Goal: Transaction & Acquisition: Purchase product/service

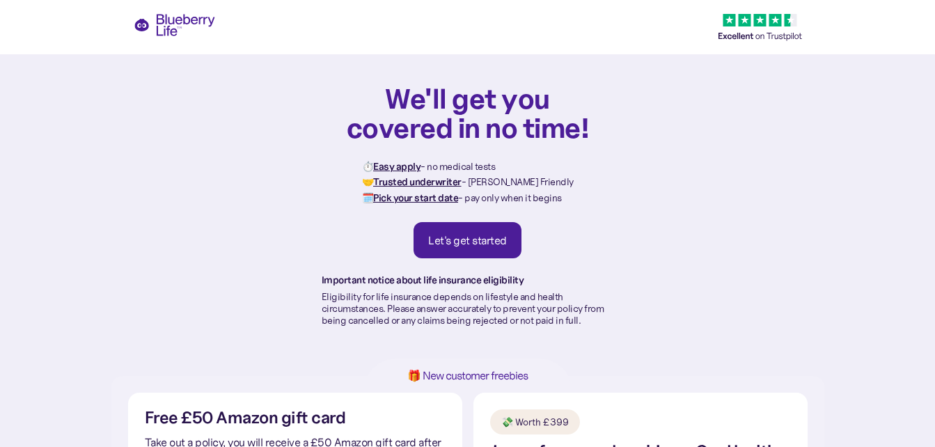
click at [479, 234] on div "Let's get started" at bounding box center [467, 240] width 79 height 14
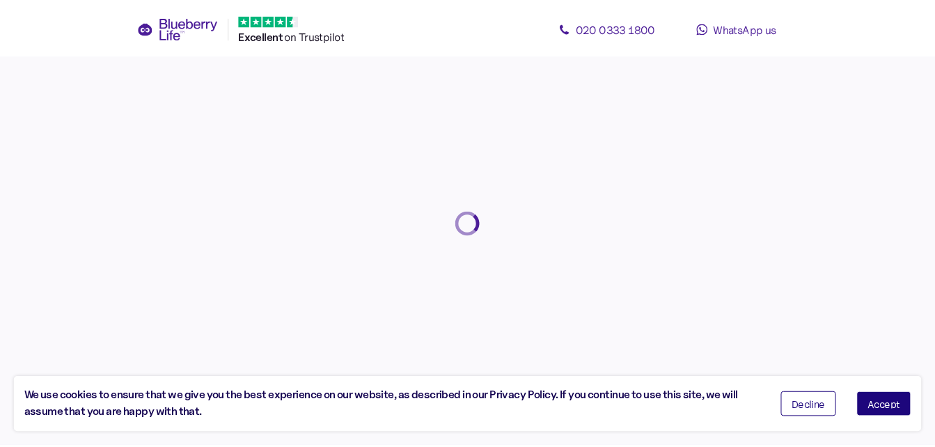
scroll to position [26, 0]
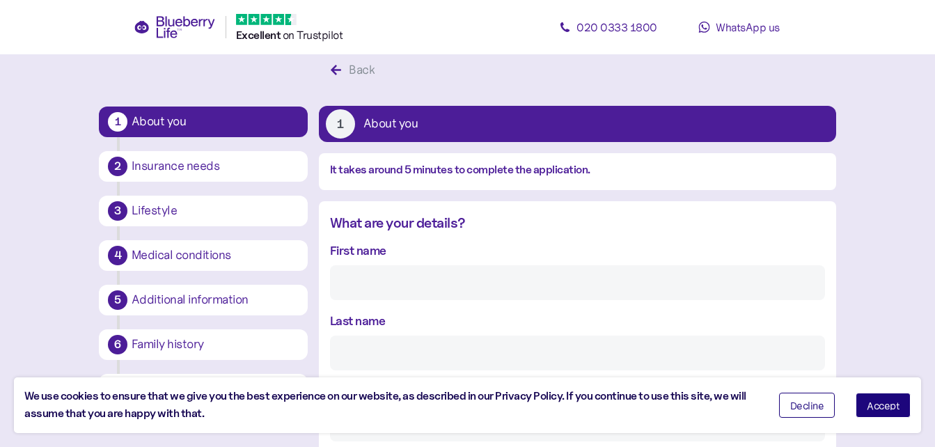
click at [420, 281] on input "First name" at bounding box center [577, 282] width 495 height 35
type input "Lesley"
type input "Marshall"
type input "lesley.fatcat@btinternet.com"
type input "***"
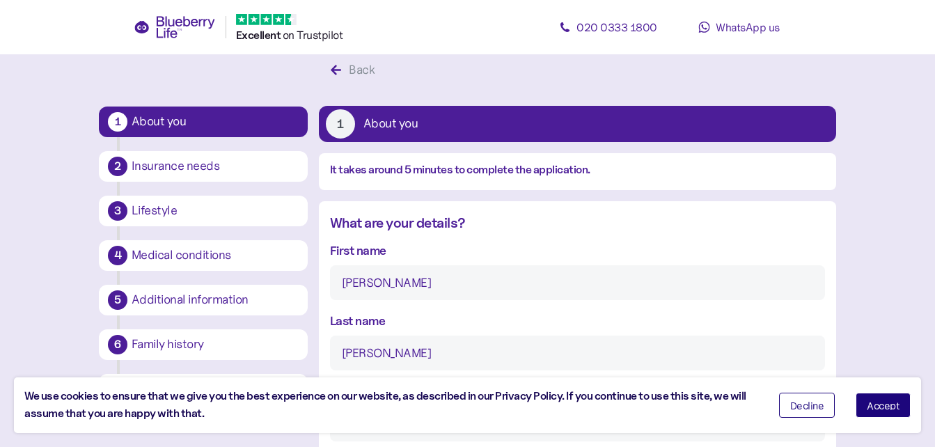
type input "**********"
type input "********"
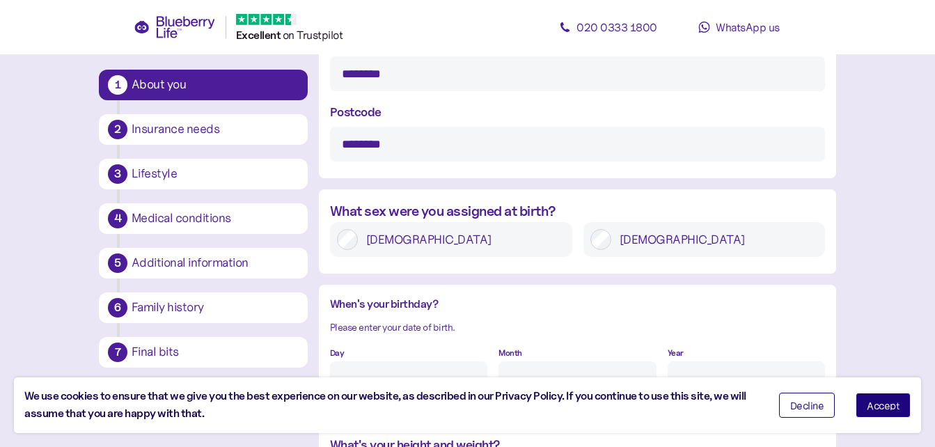
scroll to position [931, 0]
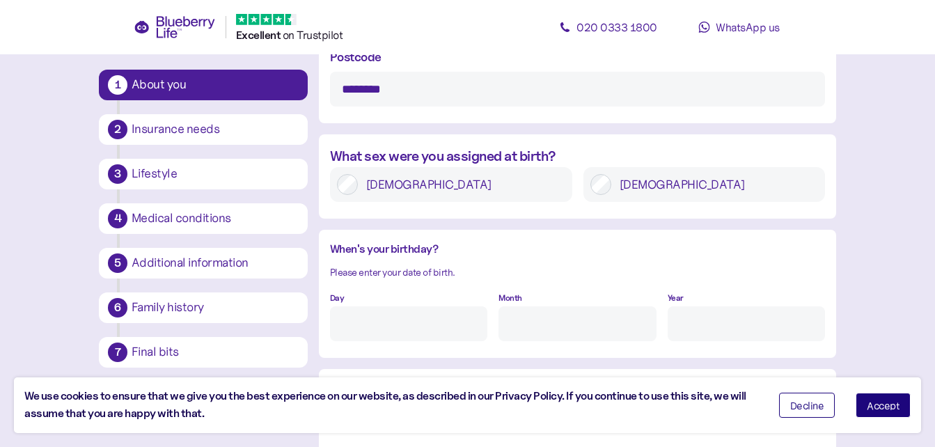
click at [440, 324] on input "Day" at bounding box center [408, 323] width 157 height 35
type input "5"
type input "8"
type input "****"
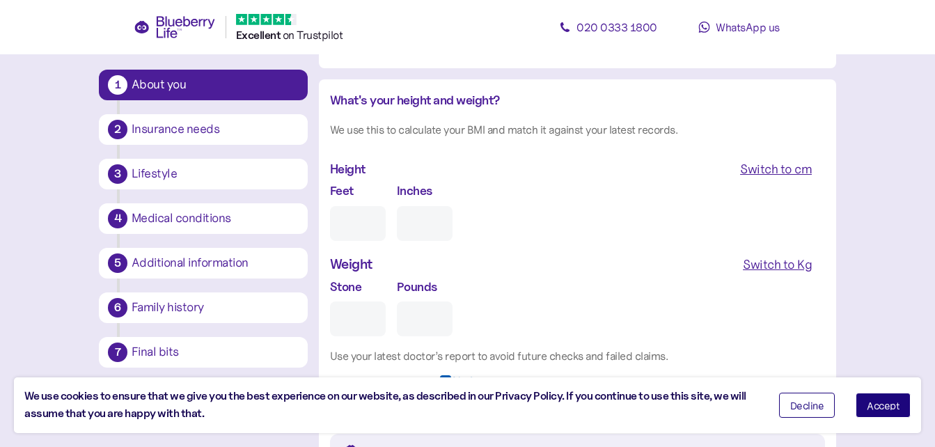
type input "5"
type input "0"
type input "5"
type input "7"
type input "1"
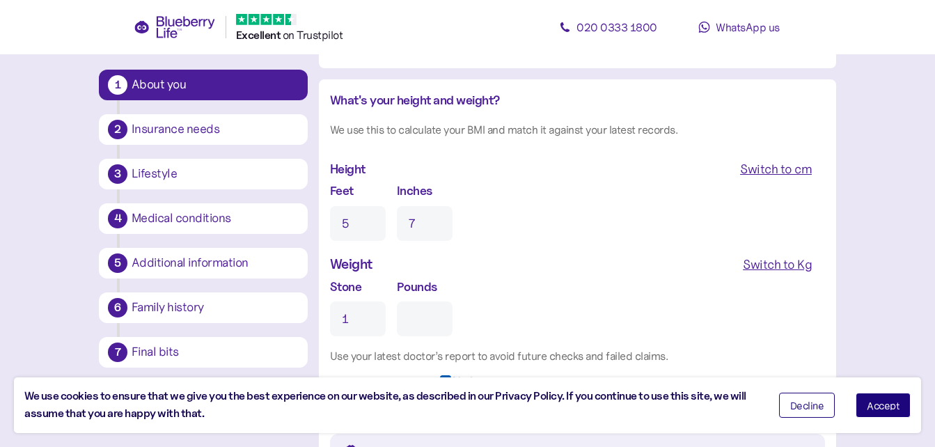
type input "0"
type input "15"
type input "2"
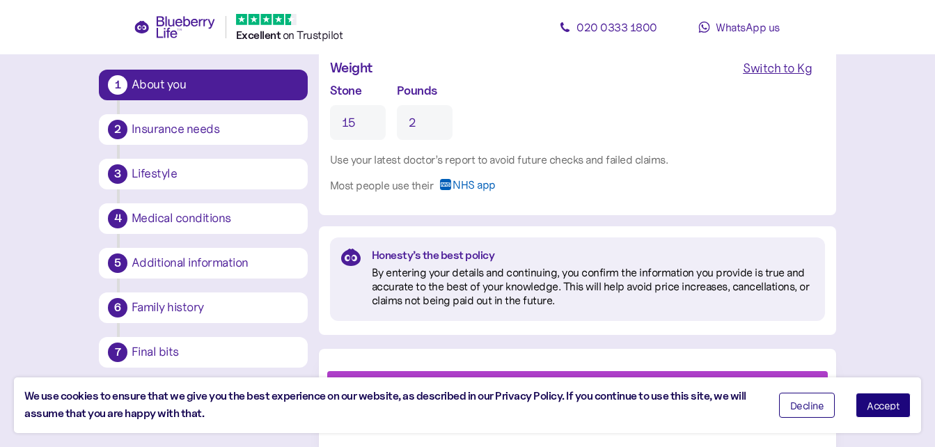
click at [898, 400] on button "Accept" at bounding box center [882, 404] width 55 height 25
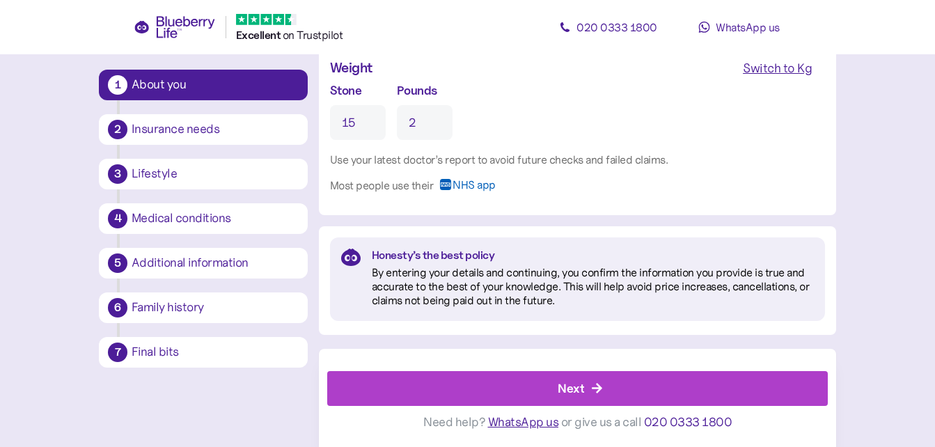
click at [574, 391] on div "Next" at bounding box center [570, 388] width 26 height 19
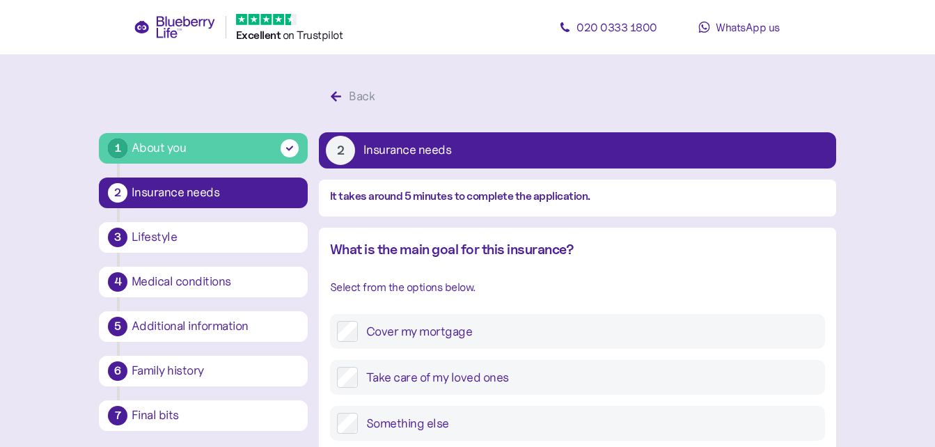
click at [354, 97] on div "Back" at bounding box center [362, 96] width 26 height 19
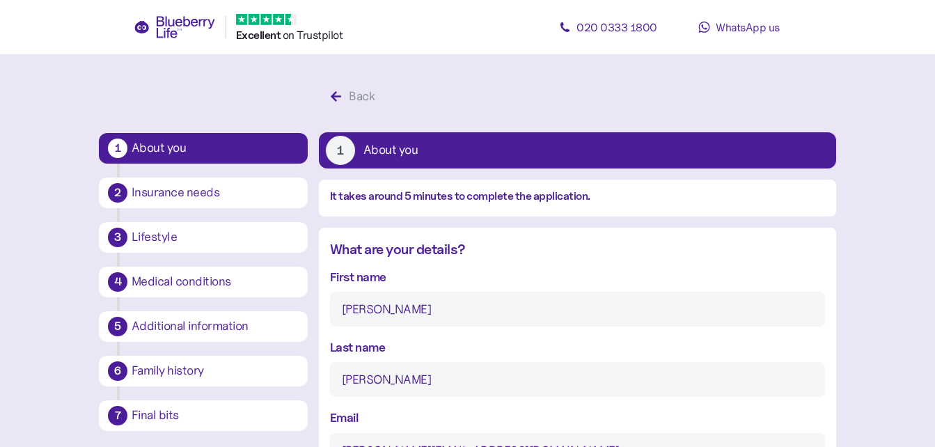
scroll to position [26, 0]
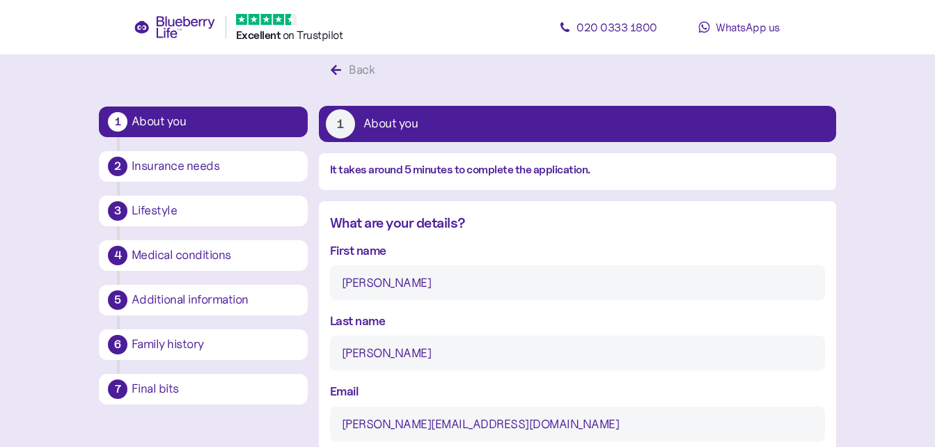
drag, startPoint x: 383, startPoint y: 290, endPoint x: 324, endPoint y: 287, distance: 58.5
click at [324, 287] on div "What are your details? First name Lesley Last name Marshall Email lesley.fatcat…" at bounding box center [577, 379] width 517 height 334
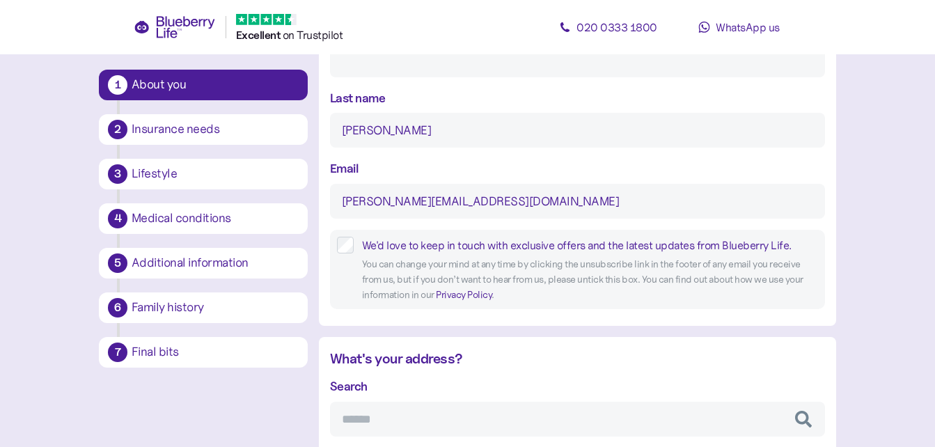
scroll to position [305, 0]
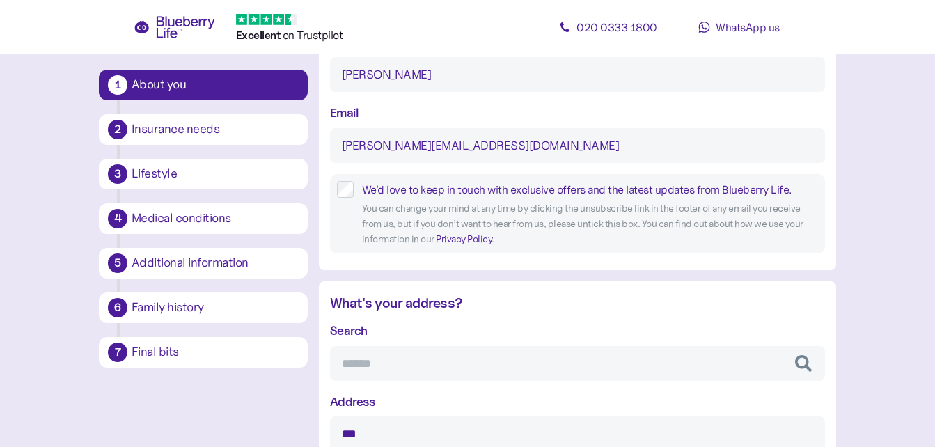
drag, startPoint x: 395, startPoint y: 76, endPoint x: 308, endPoint y: 92, distance: 88.4
click at [319, 75] on div "What are your details? First name Last name Marshall Email lesley.fatcat@btinte…" at bounding box center [577, 101] width 517 height 334
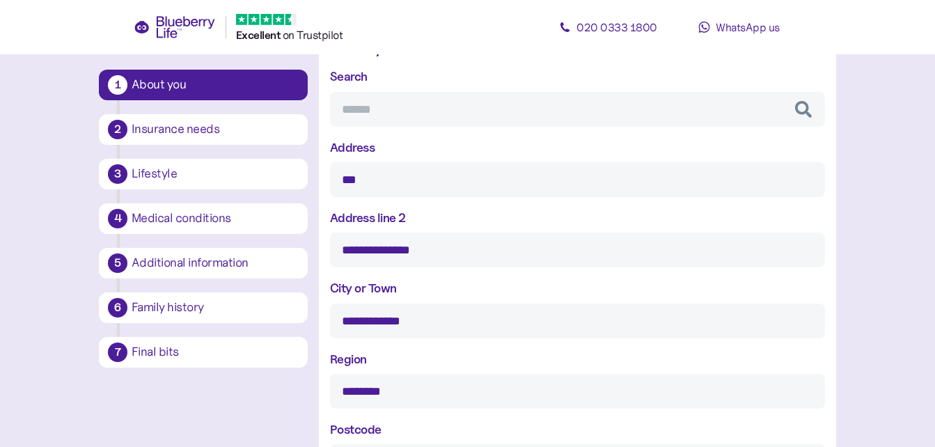
scroll to position [583, 0]
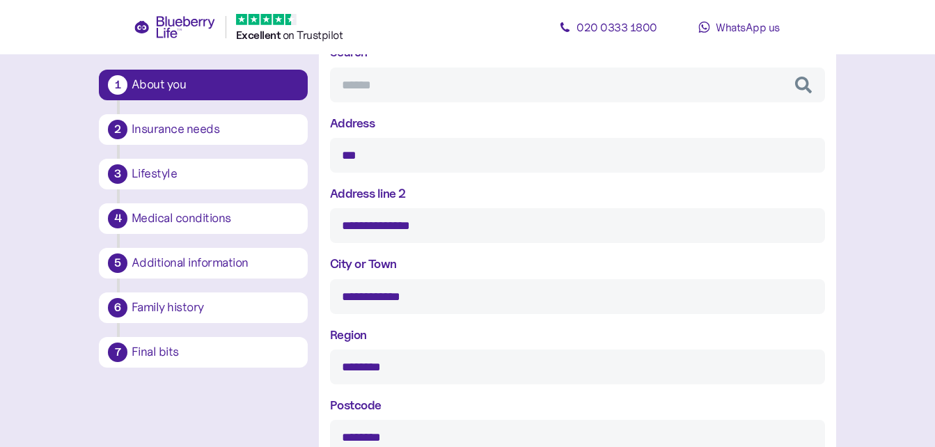
drag, startPoint x: 379, startPoint y: 162, endPoint x: 321, endPoint y: 154, distance: 58.4
click at [321, 154] on div "**********" at bounding box center [577, 241] width 517 height 454
drag, startPoint x: 449, startPoint y: 225, endPoint x: 317, endPoint y: 228, distance: 132.2
click at [319, 227] on div "**********" at bounding box center [577, 241] width 517 height 454
drag, startPoint x: 421, startPoint y: 298, endPoint x: 327, endPoint y: 295, distance: 94.0
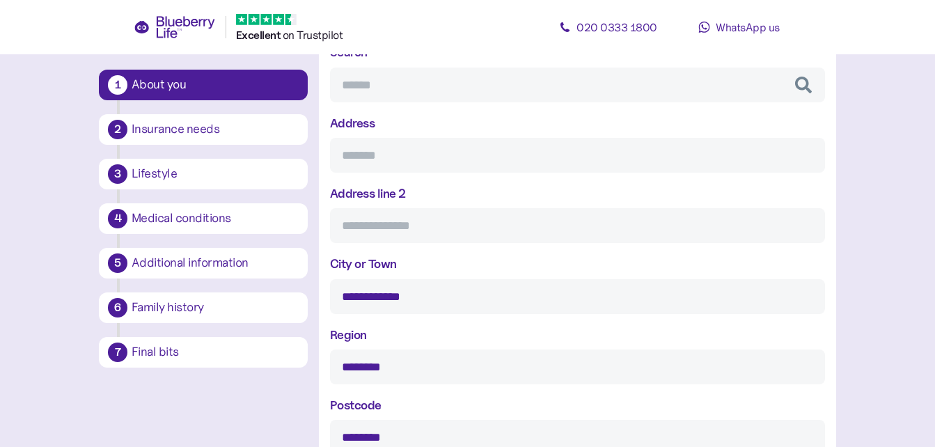
click at [327, 295] on div "**********" at bounding box center [577, 241] width 517 height 454
drag, startPoint x: 397, startPoint y: 371, endPoint x: 326, endPoint y: 369, distance: 71.0
click at [326, 369] on div "What's your address? Search Select Country 🇬🇧 Address Address line 2 City or To…" at bounding box center [577, 241] width 517 height 454
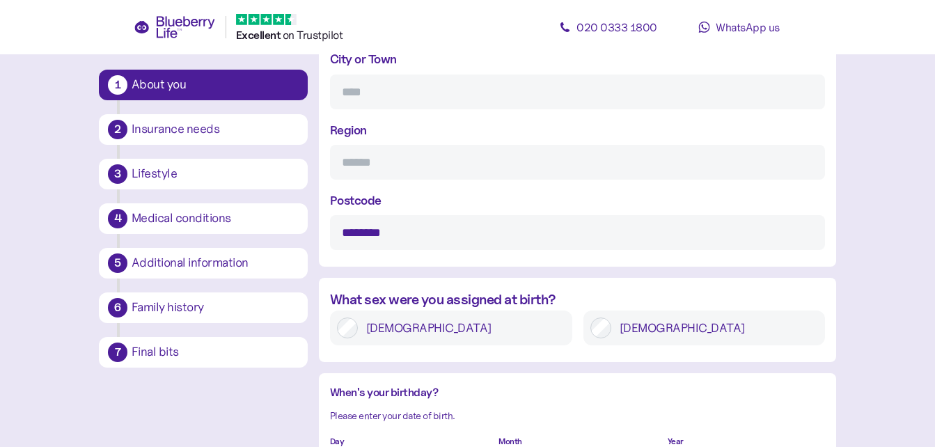
scroll to position [792, 0]
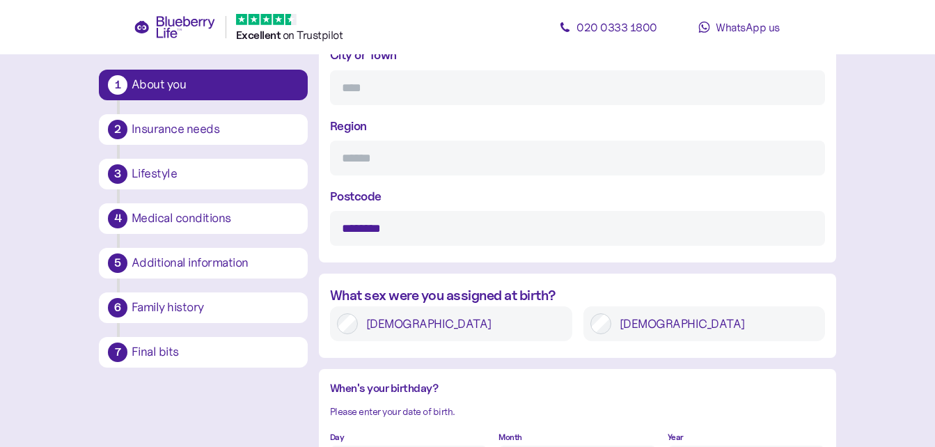
drag, startPoint x: 407, startPoint y: 227, endPoint x: 338, endPoint y: 230, distance: 69.0
click at [339, 230] on input "********" at bounding box center [577, 228] width 495 height 35
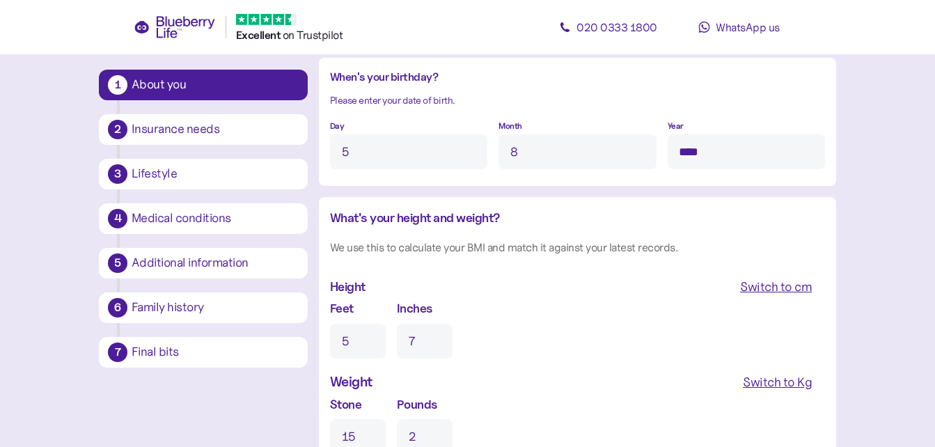
scroll to position [1140, 0]
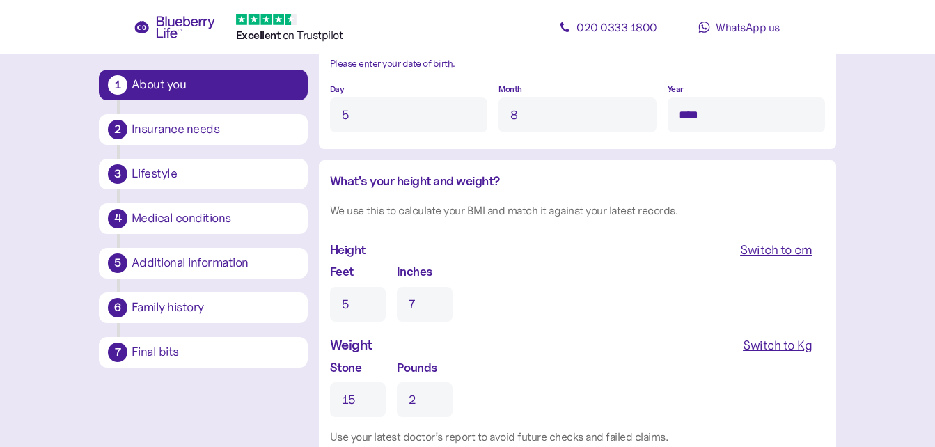
drag, startPoint x: 356, startPoint y: 113, endPoint x: 321, endPoint y: 112, distance: 34.8
click at [321, 112] on div "When's your birthday? Please enter your date of birth. Day 5 Month 8 Year ****" at bounding box center [577, 89] width 517 height 114
drag, startPoint x: 528, startPoint y: 113, endPoint x: 490, endPoint y: 111, distance: 38.4
click at [490, 110] on div "Day Month 8 Year ****" at bounding box center [577, 106] width 495 height 54
drag, startPoint x: 713, startPoint y: 116, endPoint x: 633, endPoint y: 118, distance: 80.7
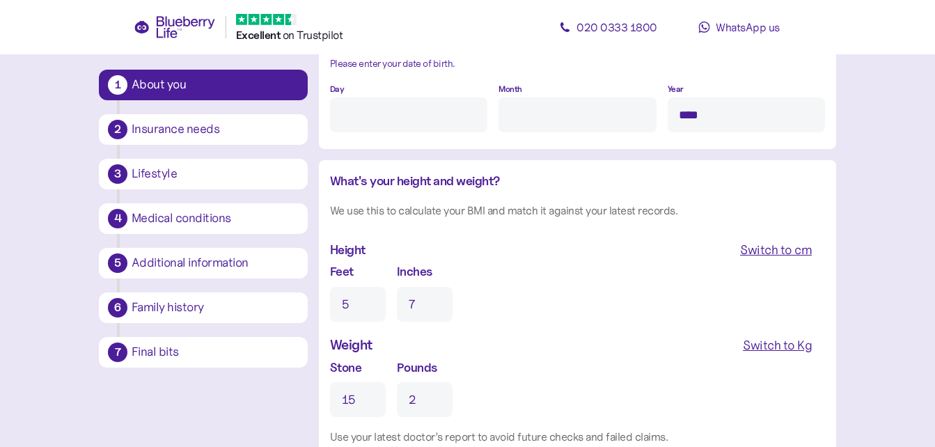
click at [633, 118] on div "Day Month Year ****" at bounding box center [577, 106] width 495 height 54
drag, startPoint x: 360, startPoint y: 306, endPoint x: 317, endPoint y: 310, distance: 42.6
drag, startPoint x: 422, startPoint y: 307, endPoint x: 385, endPoint y: 305, distance: 36.2
click at [386, 305] on div "Feet Inches 7" at bounding box center [577, 291] width 495 height 59
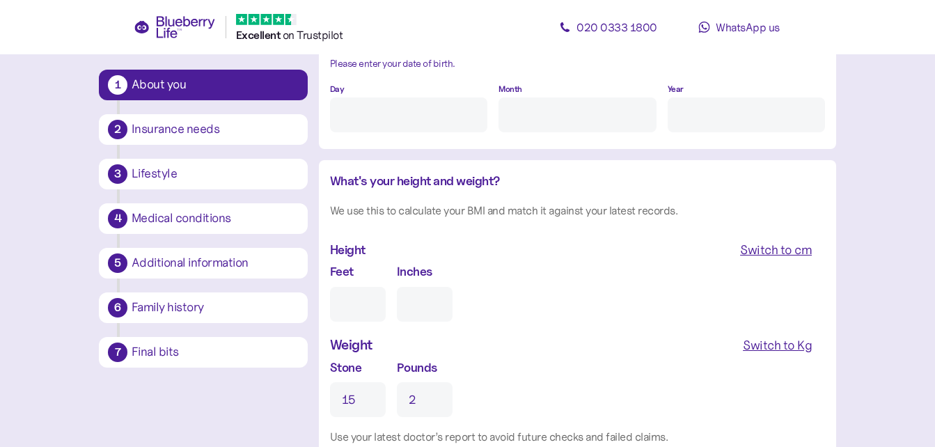
drag, startPoint x: 359, startPoint y: 399, endPoint x: 328, endPoint y: 399, distance: 31.3
click at [328, 399] on div "What's your height and weight? We use this to calculate your BMI and match it a…" at bounding box center [577, 326] width 517 height 332
drag, startPoint x: 421, startPoint y: 404, endPoint x: 381, endPoint y: 401, distance: 39.8
click at [382, 401] on div "Stone Pounds 2" at bounding box center [577, 387] width 495 height 59
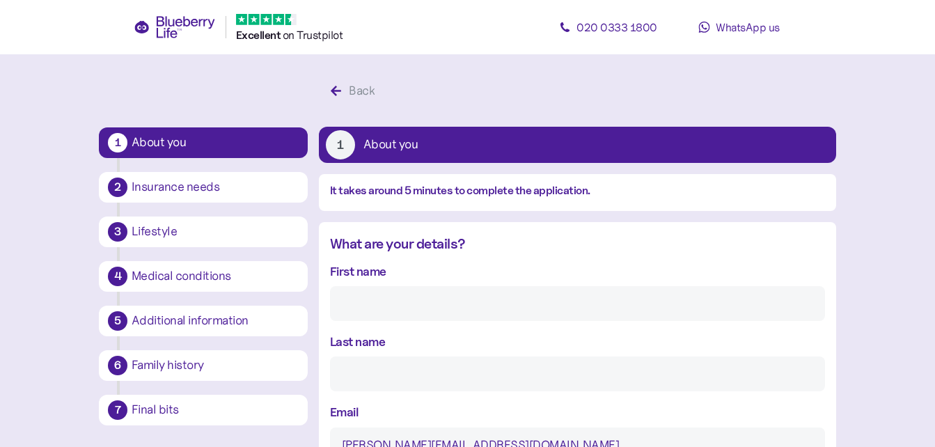
scroll to position [0, 0]
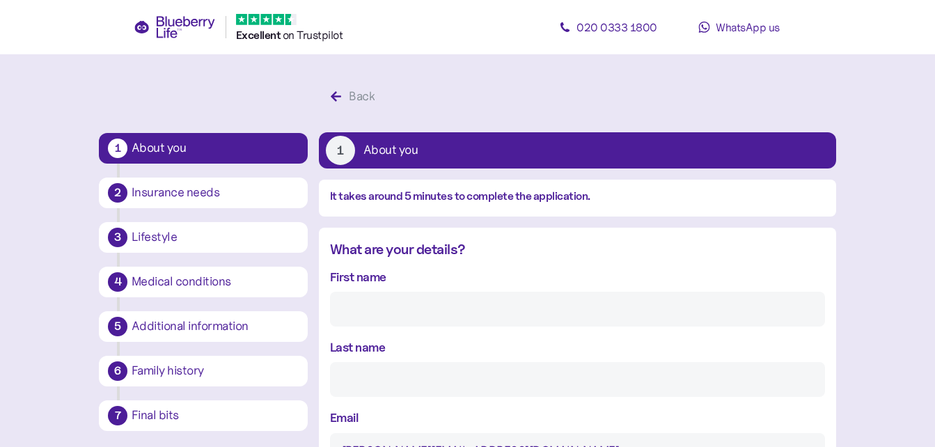
click at [360, 98] on div "Back" at bounding box center [362, 96] width 26 height 19
